Goal: Navigation & Orientation: Find specific page/section

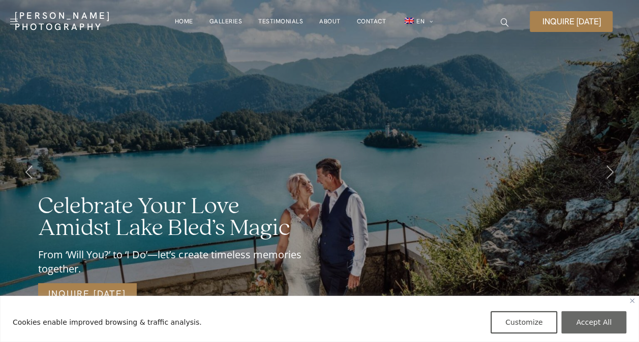
click at [610, 322] on button "Accept All" at bounding box center [593, 322] width 65 height 22
checkbox input "true"
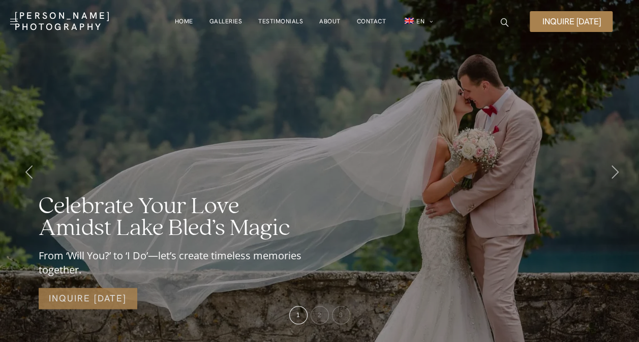
click at [613, 172] on icon at bounding box center [614, 172] width 7 height 13
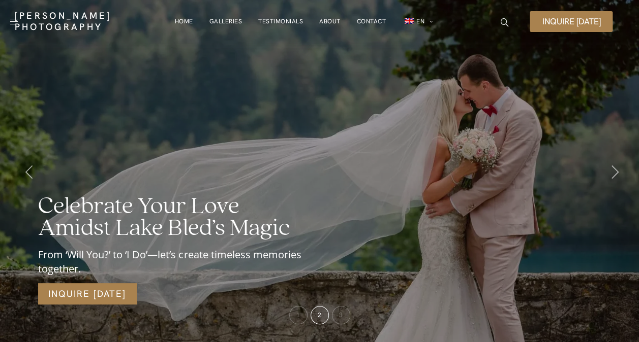
click at [613, 171] on icon at bounding box center [614, 172] width 7 height 13
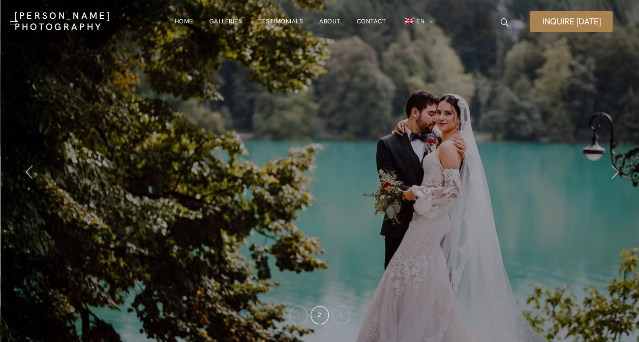
click at [615, 171] on icon at bounding box center [614, 172] width 7 height 13
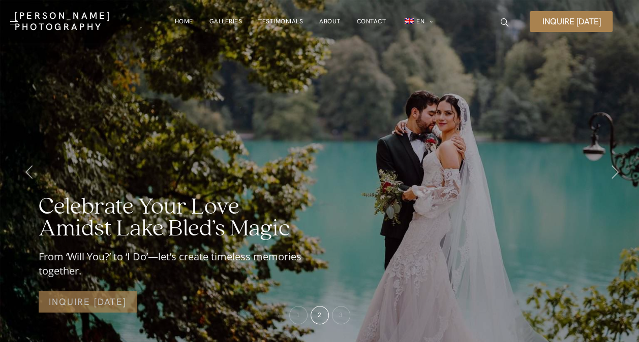
click at [615, 171] on icon at bounding box center [614, 172] width 7 height 13
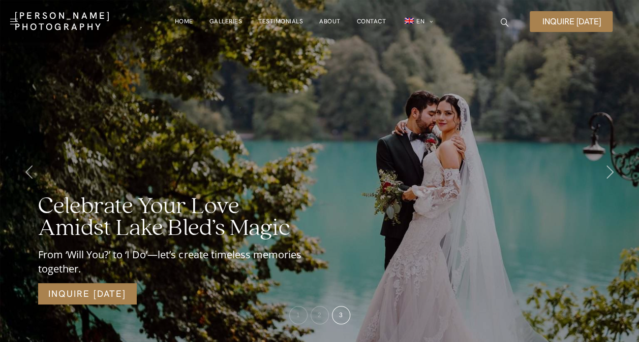
click at [225, 18] on link "Galleries" at bounding box center [225, 21] width 33 height 20
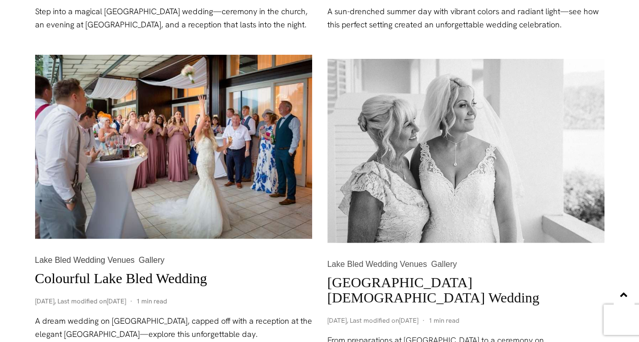
scroll to position [1423, 0]
